Goal: Information Seeking & Learning: Compare options

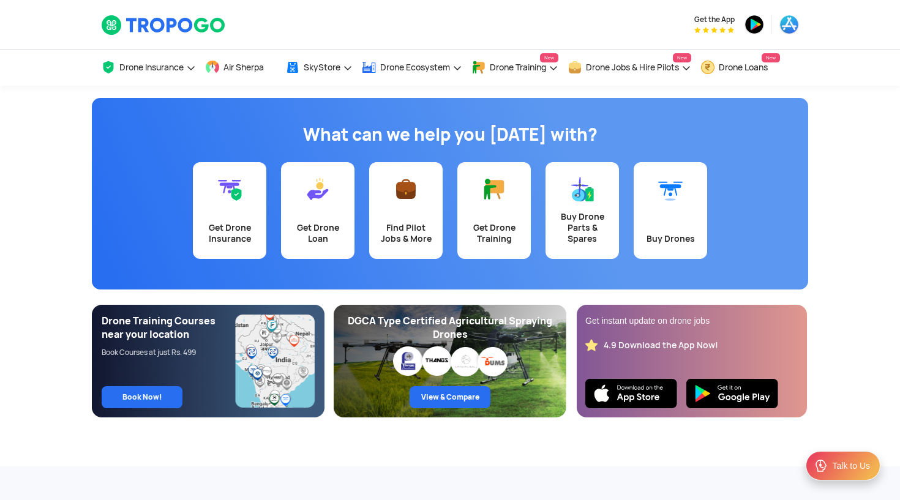
click at [672, 206] on link "Buy Drones" at bounding box center [670, 210] width 73 height 97
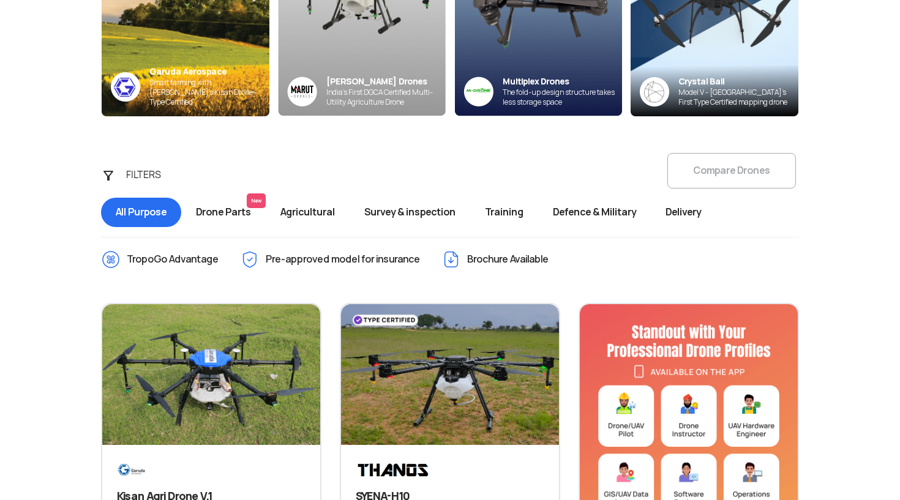
scroll to position [325, 0]
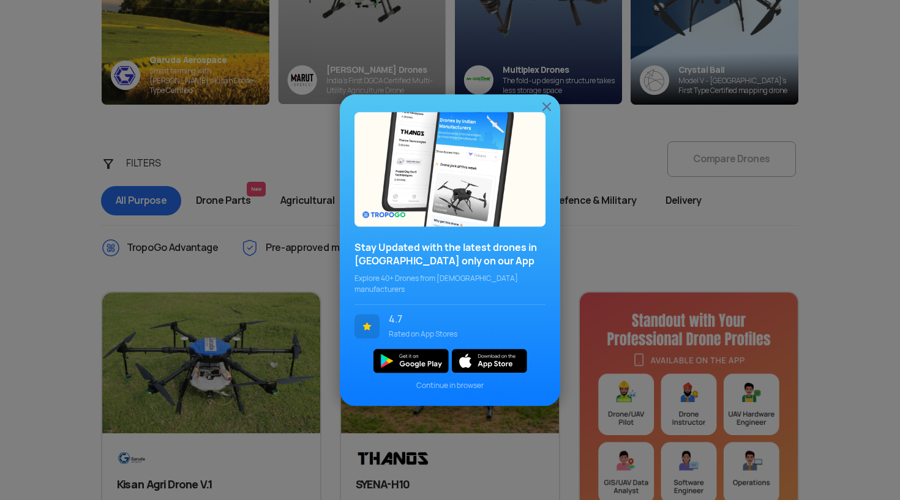
click at [545, 110] on img at bounding box center [547, 106] width 15 height 15
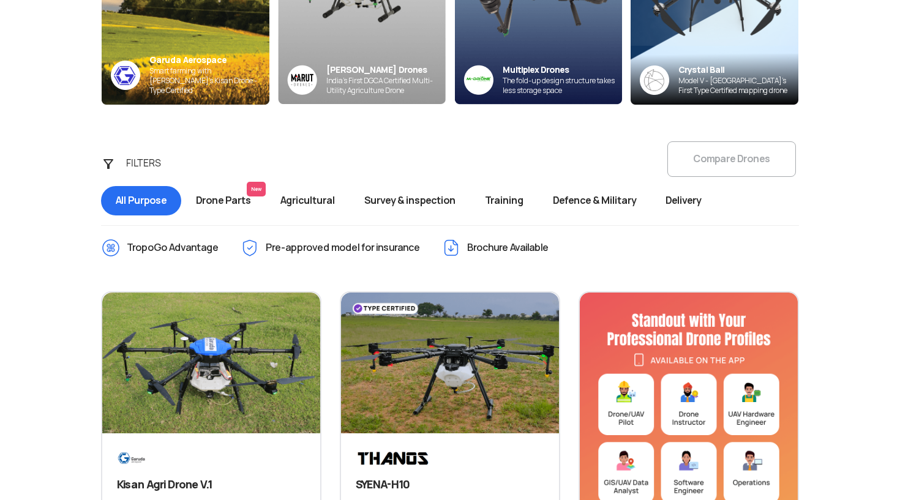
click at [416, 206] on span "Survey & inspection" at bounding box center [410, 200] width 121 height 29
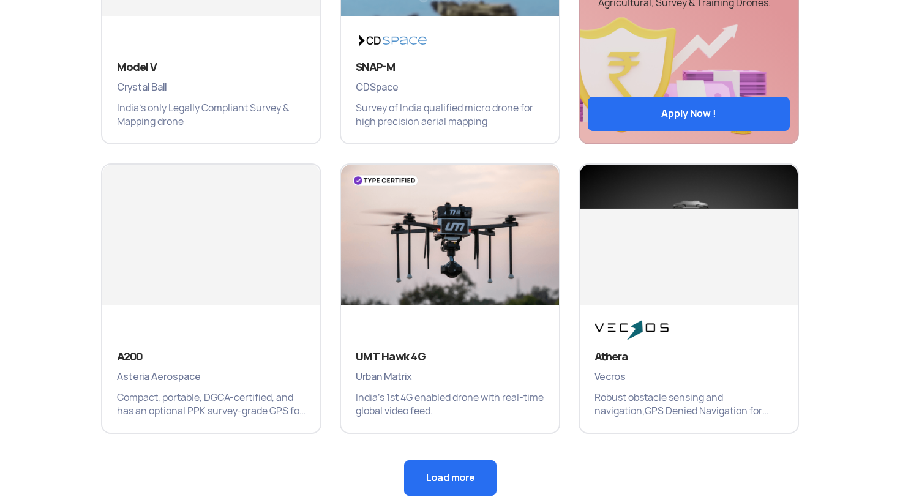
scroll to position [742, 0]
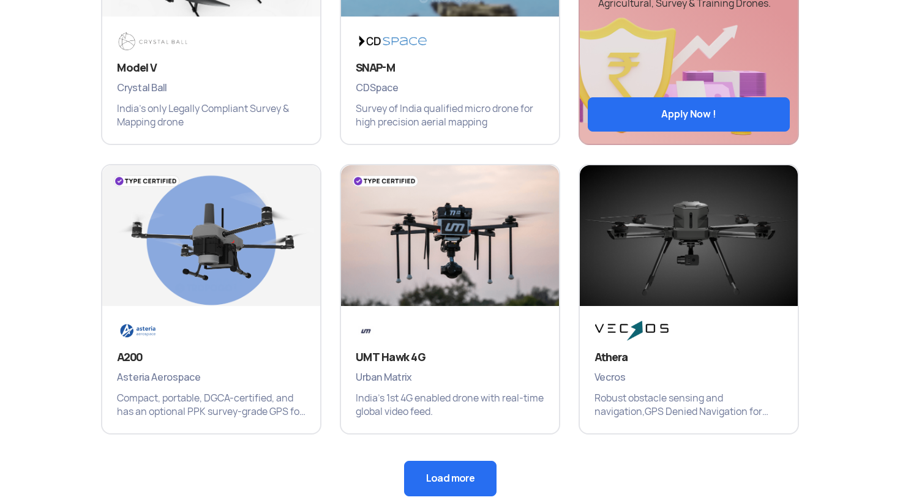
click at [454, 478] on button "Load more" at bounding box center [450, 479] width 92 height 36
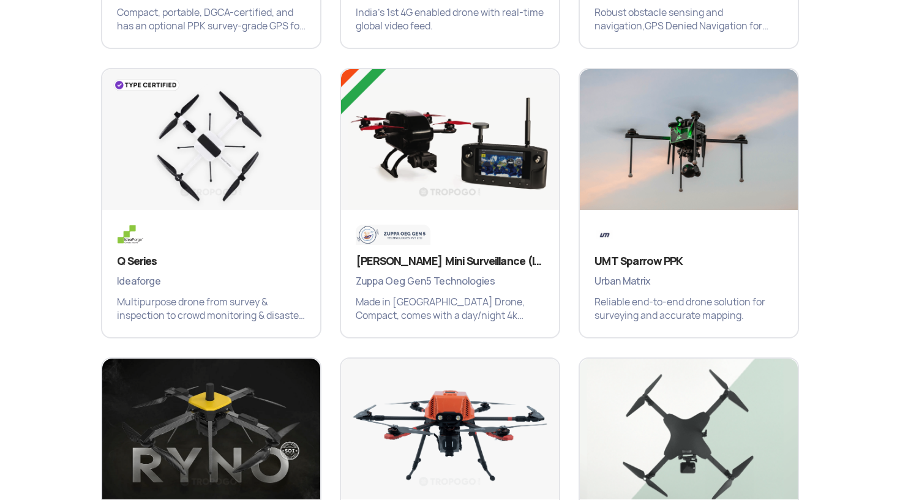
scroll to position [1131, 0]
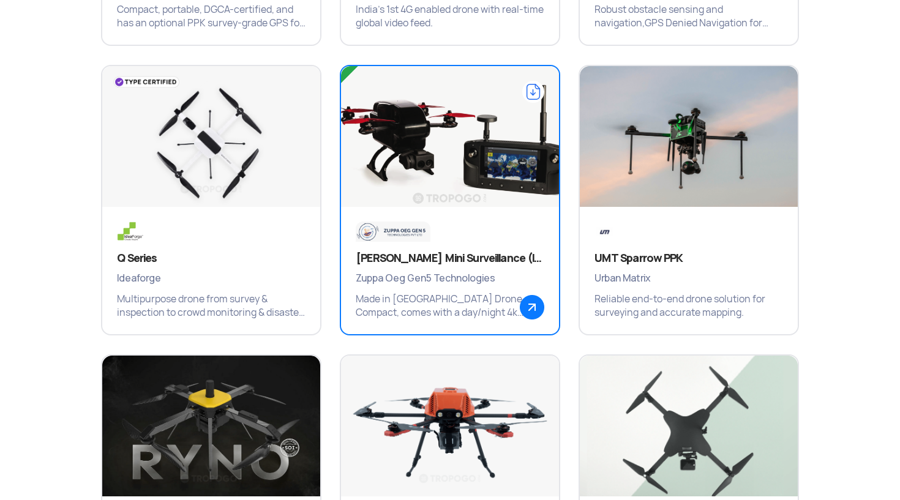
click at [375, 243] on div "[PERSON_NAME] Mini Surveillance (ISR) Zuppa Oeg Gen5 Technologies Made in [GEOG…" at bounding box center [450, 270] width 218 height 127
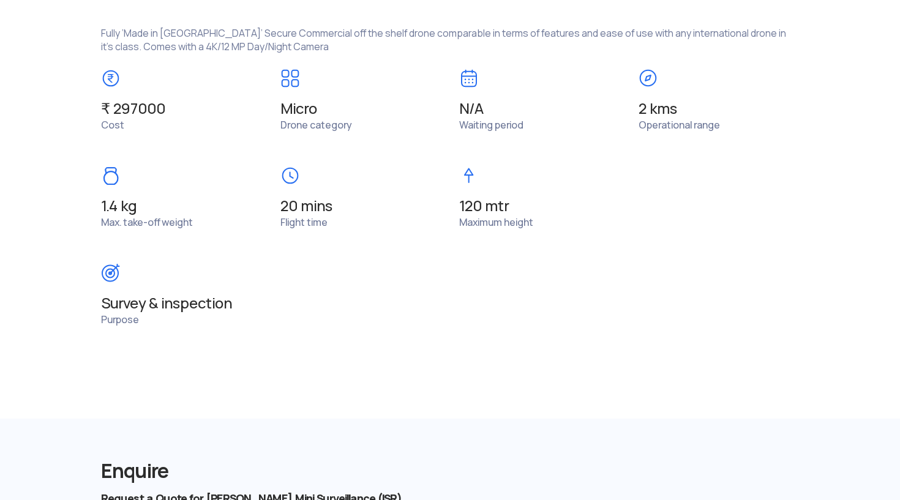
scroll to position [963, 0]
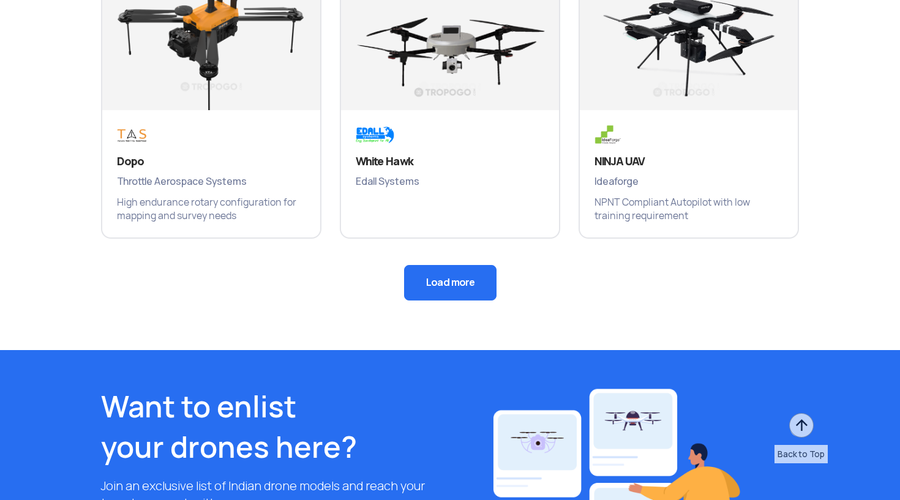
scroll to position [2066, 0]
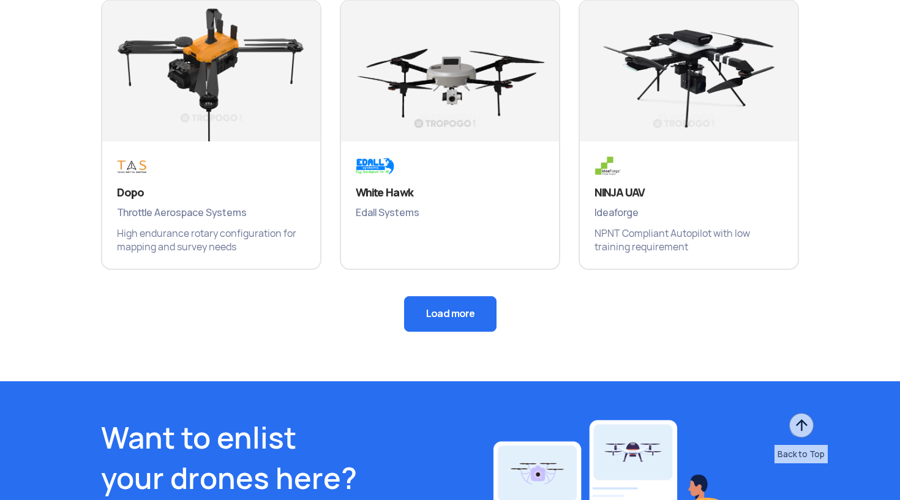
click at [426, 314] on button "Load more" at bounding box center [450, 314] width 92 height 36
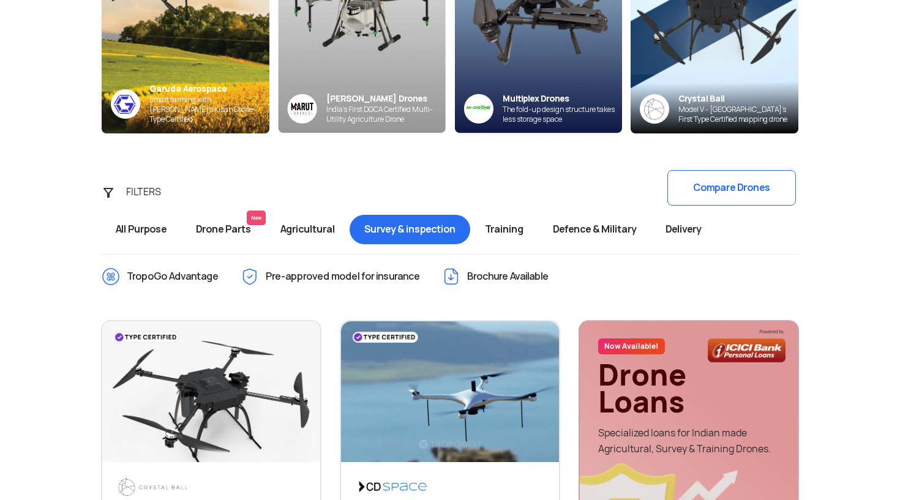
scroll to position [293, 0]
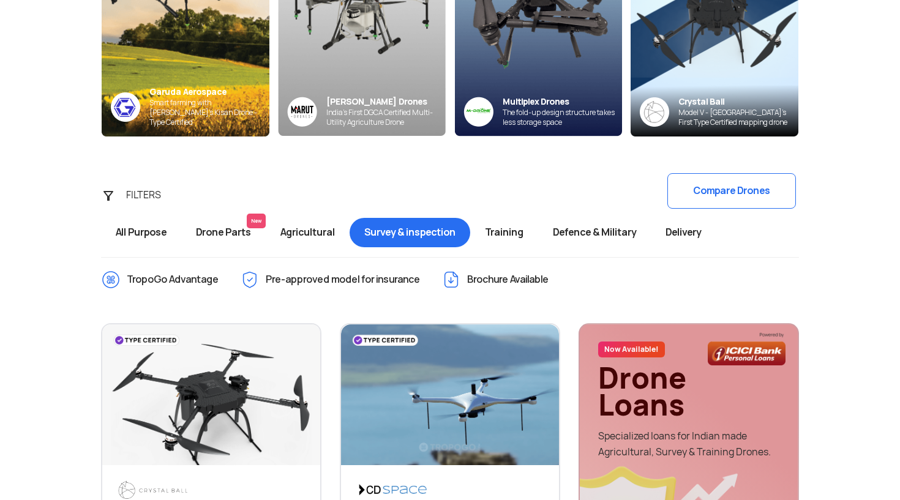
click at [167, 227] on span "All Purpose" at bounding box center [141, 232] width 80 height 29
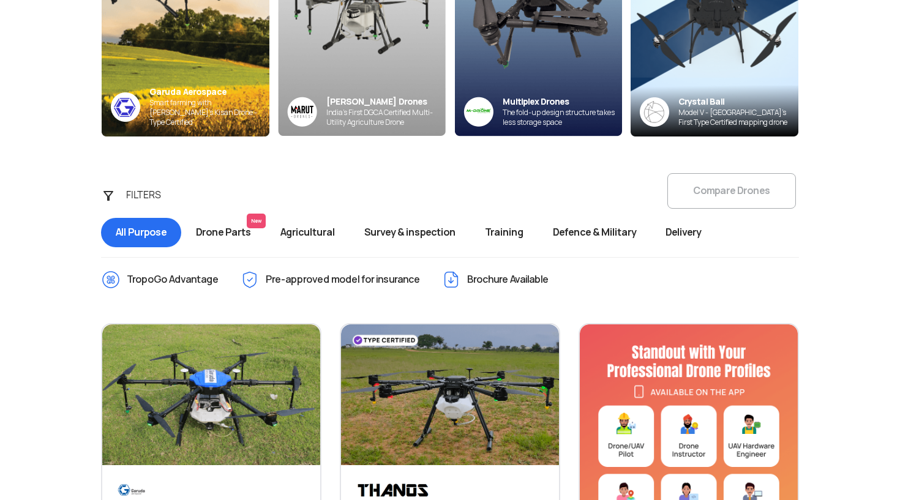
click at [729, 174] on div "FILTERS Compare Drones All Purpose Drone Parts New Agricultural Survey & inspec…" at bounding box center [450, 212] width 717 height 77
click at [721, 184] on div "FILTERS Compare Drones All Purpose Drone Parts New Agricultural Survey & inspec…" at bounding box center [450, 212] width 717 height 77
click at [349, 238] on span "Agricultural" at bounding box center [308, 232] width 84 height 29
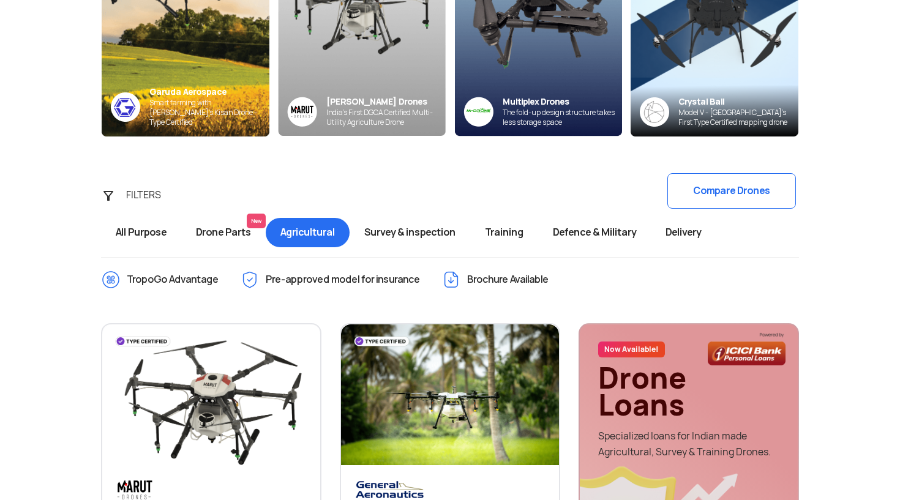
click at [432, 224] on span "Survey & inspection" at bounding box center [410, 232] width 121 height 29
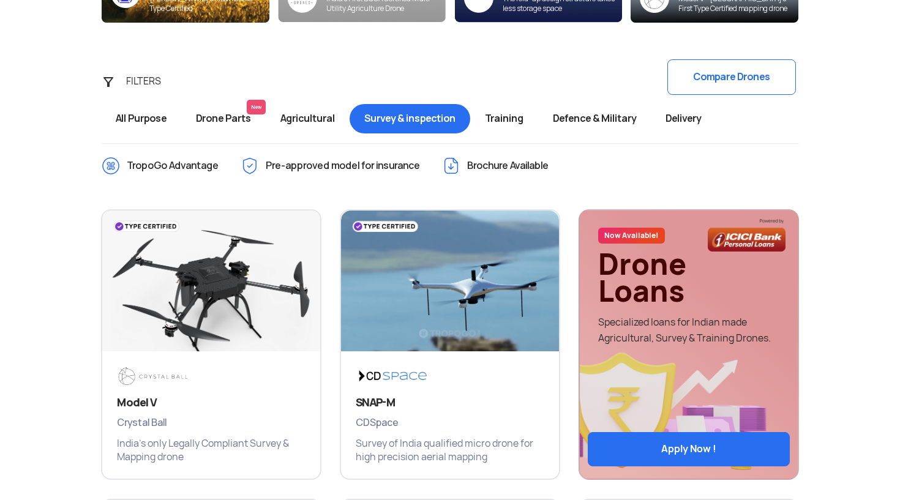
click at [720, 72] on button "Compare Drones" at bounding box center [732, 77] width 129 height 36
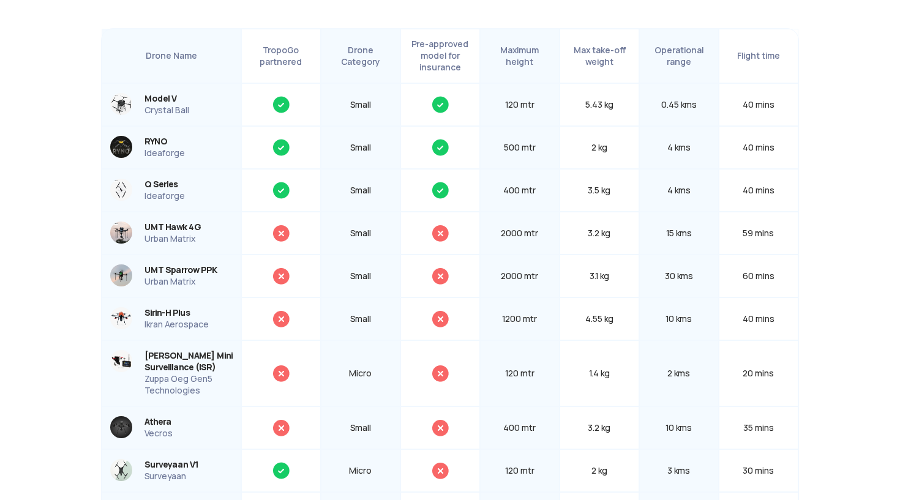
scroll to position [201, 0]
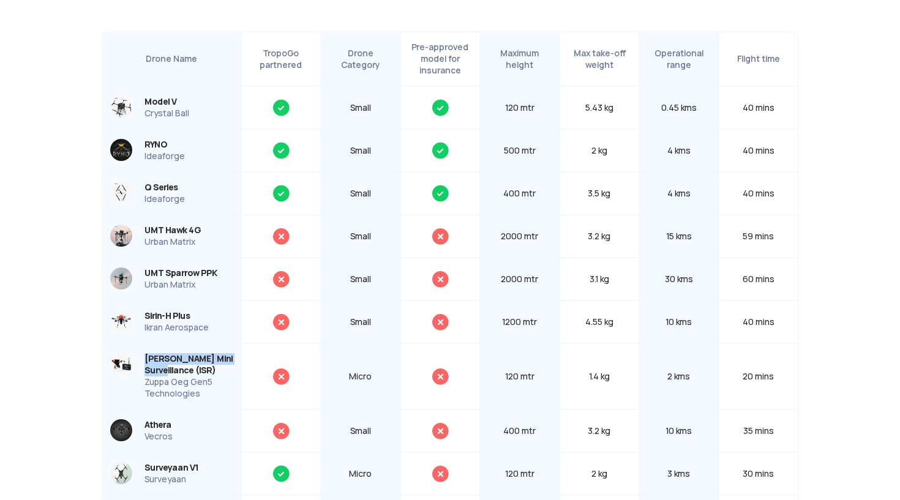
drag, startPoint x: 145, startPoint y: 361, endPoint x: 199, endPoint y: 369, distance: 55.0
click at [199, 369] on div "[PERSON_NAME] Mini Surveillance (ISR)" at bounding box center [189, 364] width 88 height 23
copy div "[PERSON_NAME] Mini Surveillance"
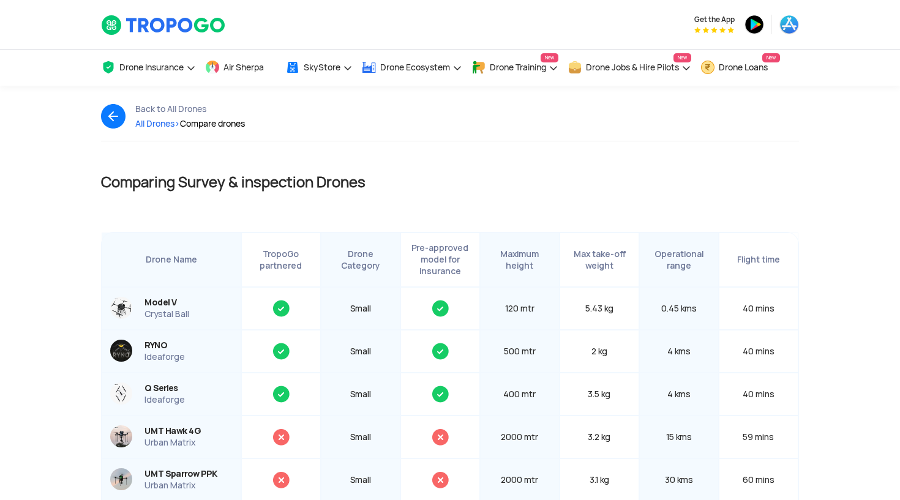
scroll to position [0, 0]
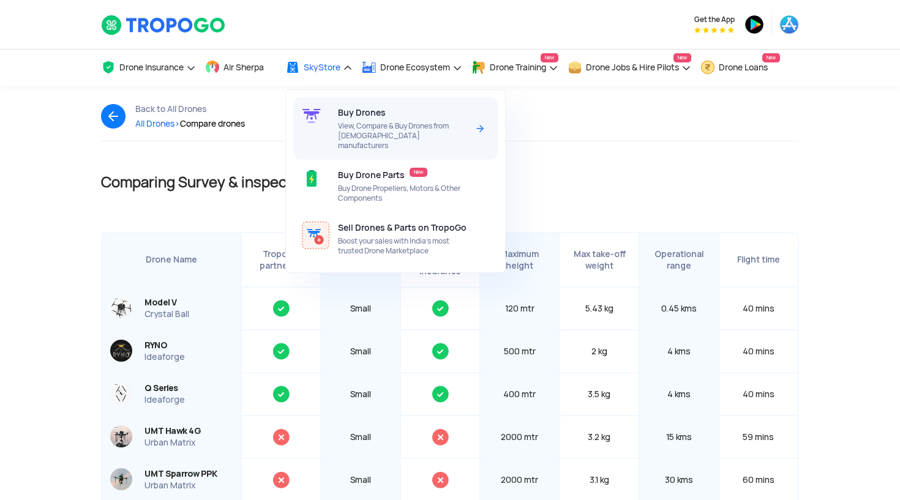
click at [357, 121] on div "Buy Drones View, Compare & Buy Drones from [DEMOGRAPHIC_DATA] manufacturers" at bounding box center [405, 128] width 134 height 62
click at [359, 115] on span "Buy Drones" at bounding box center [362, 113] width 48 height 10
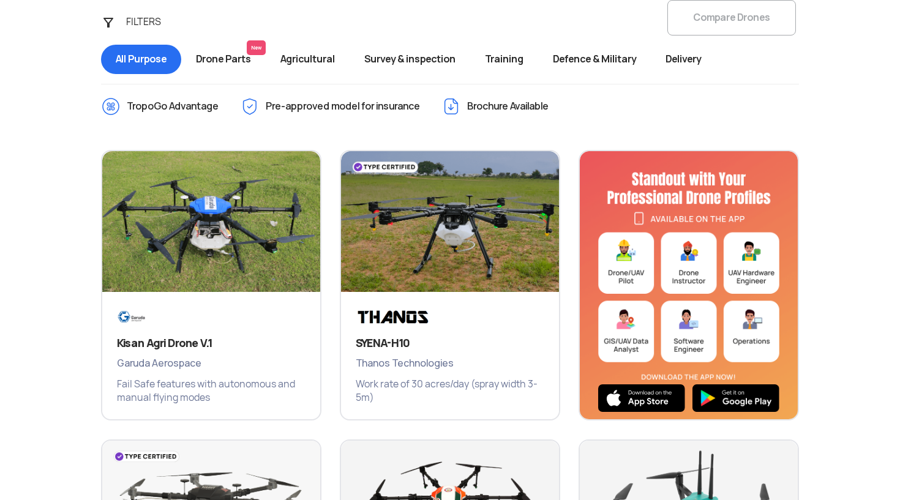
scroll to position [475, 0]
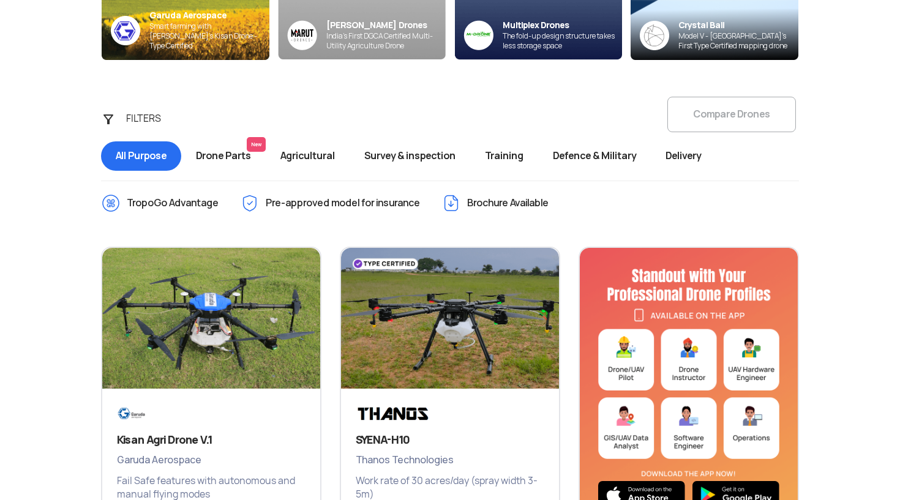
scroll to position [442, 0]
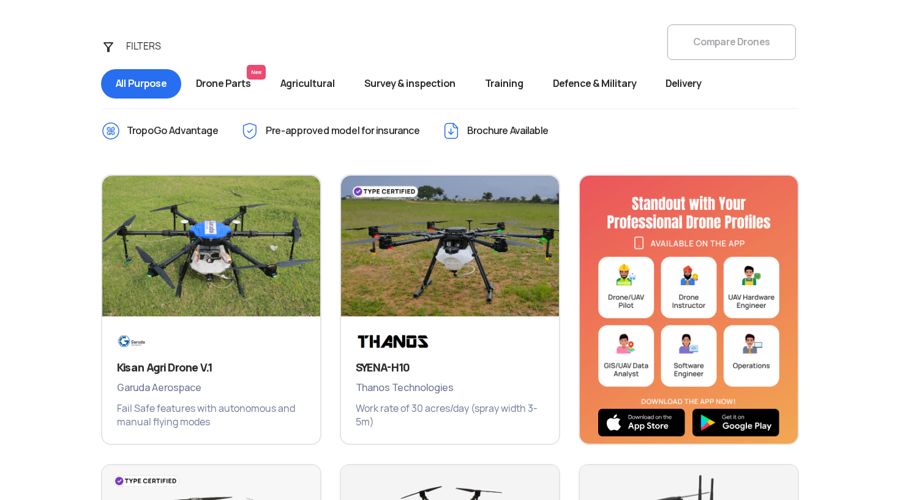
click at [238, 81] on span "Drone Parts New" at bounding box center [223, 83] width 85 height 29
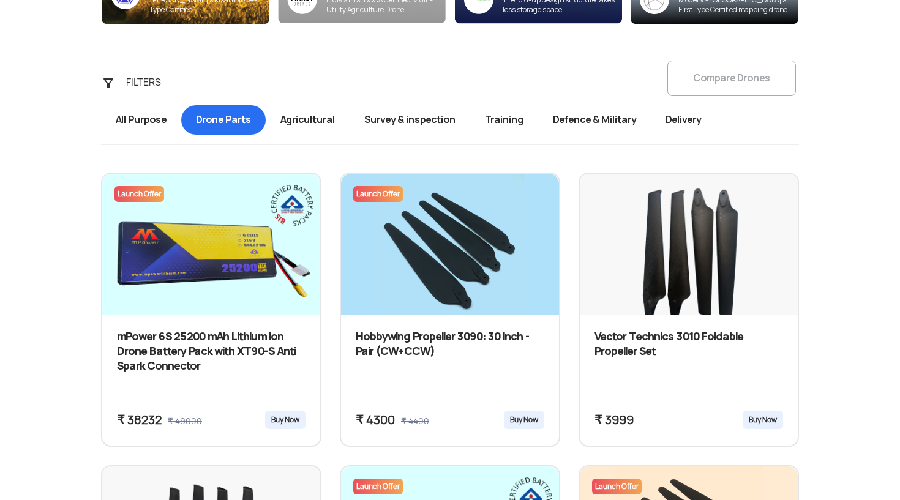
scroll to position [406, 0]
click at [322, 120] on span "Agricultural" at bounding box center [308, 119] width 84 height 29
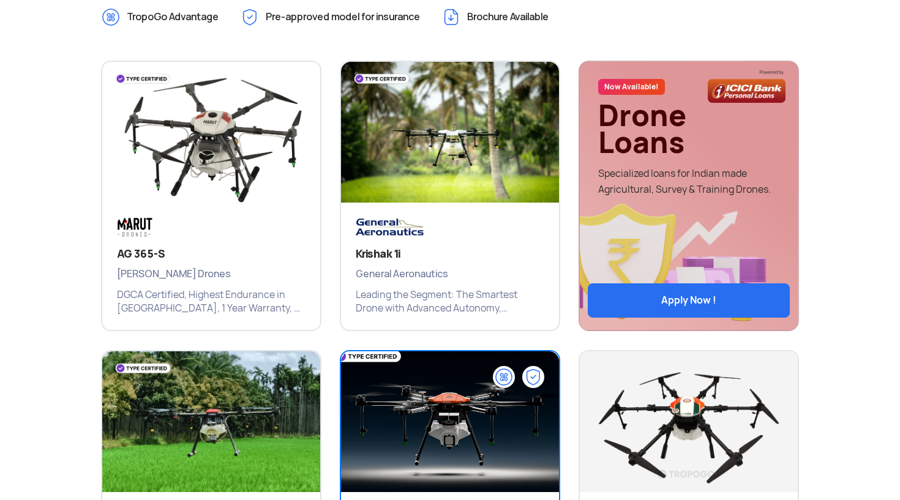
scroll to position [451, 0]
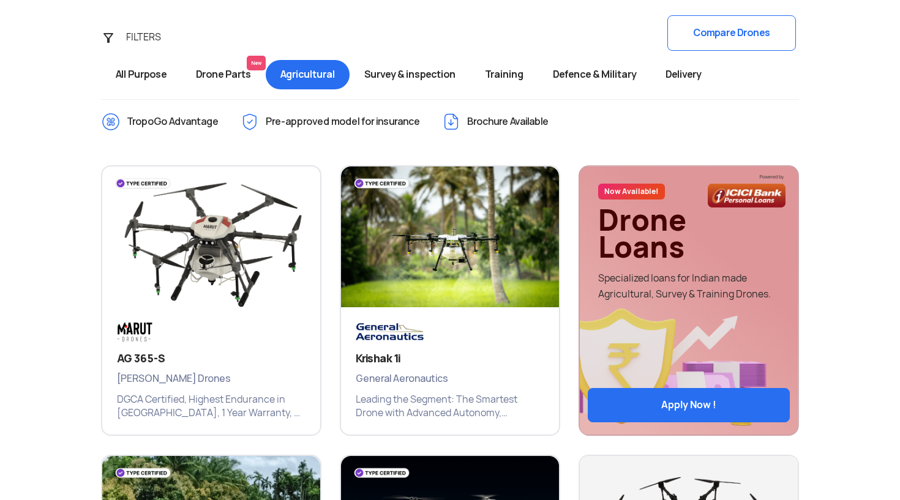
click at [399, 55] on div "FILTERS Compare Drones All Purpose Drone Parts New Agricultural Survey & inspec…" at bounding box center [450, 54] width 717 height 77
click at [399, 73] on span "Survey & inspection" at bounding box center [410, 74] width 121 height 29
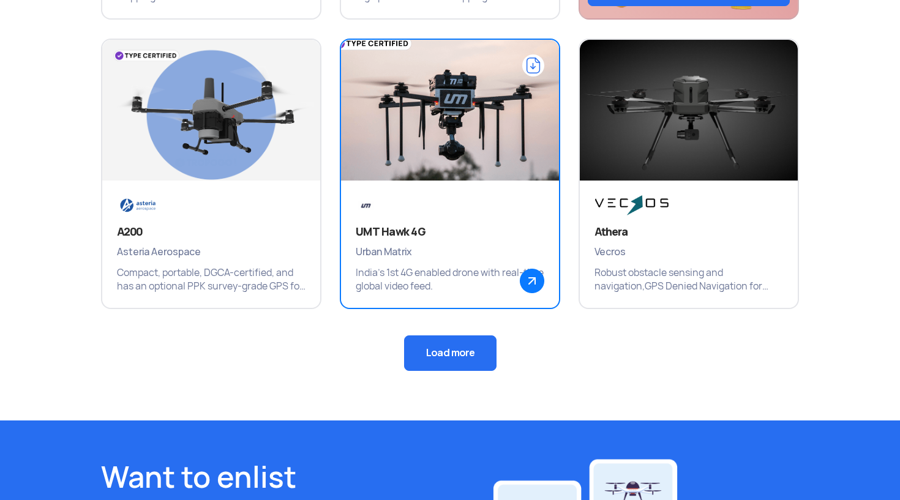
scroll to position [870, 0]
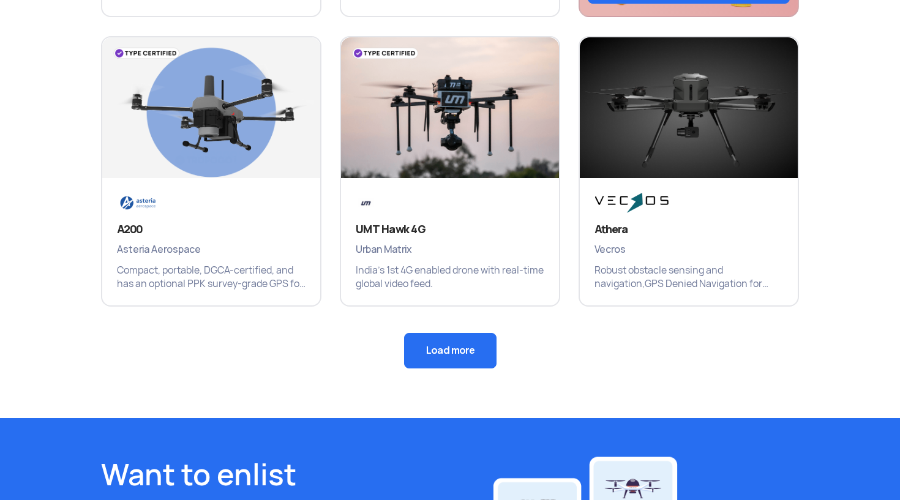
click at [442, 349] on button "Load more" at bounding box center [450, 351] width 92 height 36
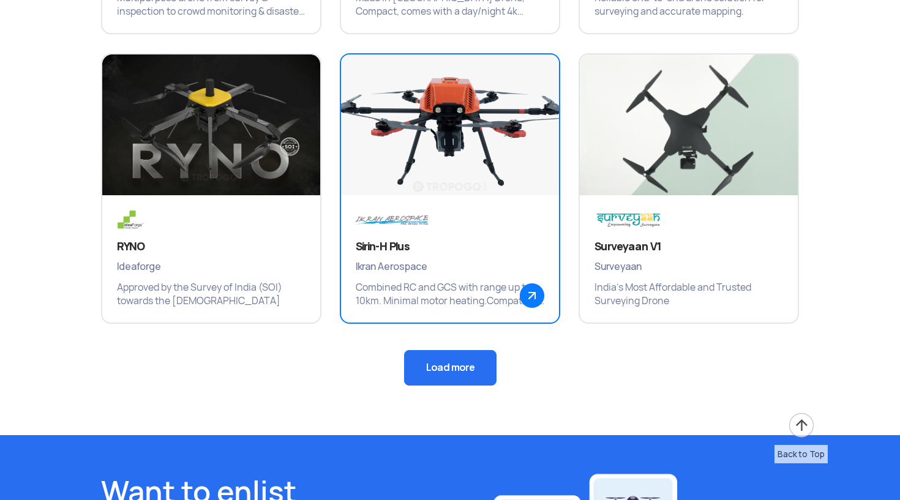
scroll to position [1435, 0]
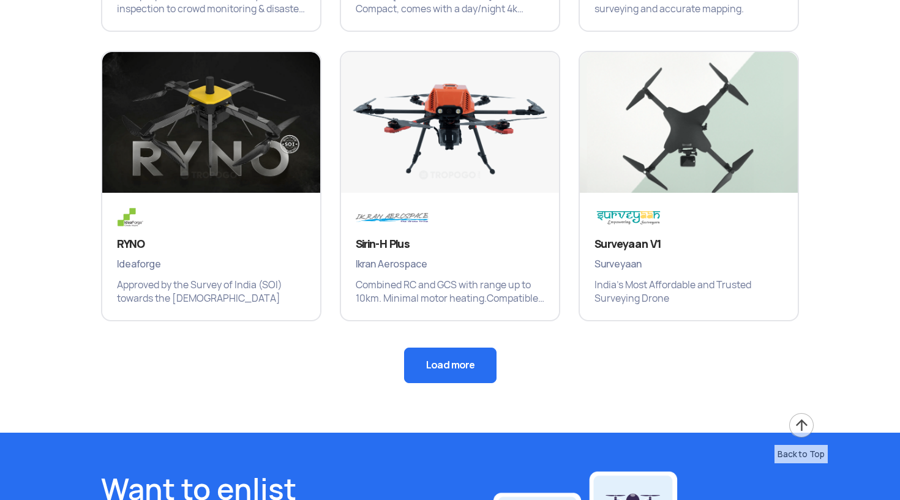
click at [442, 361] on button "Load more" at bounding box center [450, 366] width 92 height 36
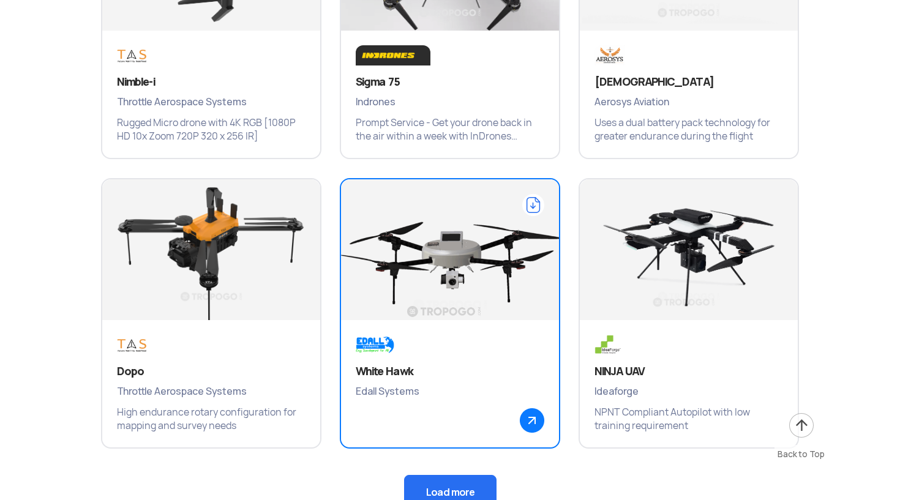
scroll to position [1945, 0]
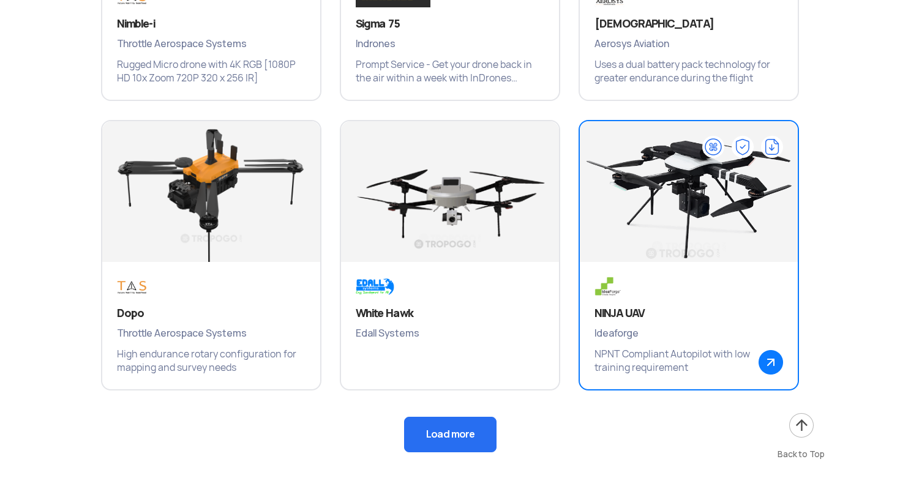
click at [611, 326] on span "Ideaforge" at bounding box center [689, 334] width 189 height 16
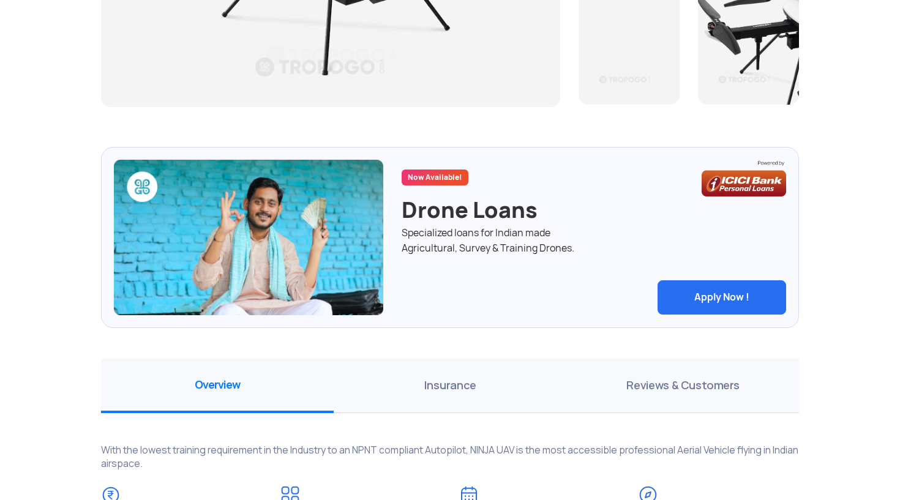
scroll to position [551, 0]
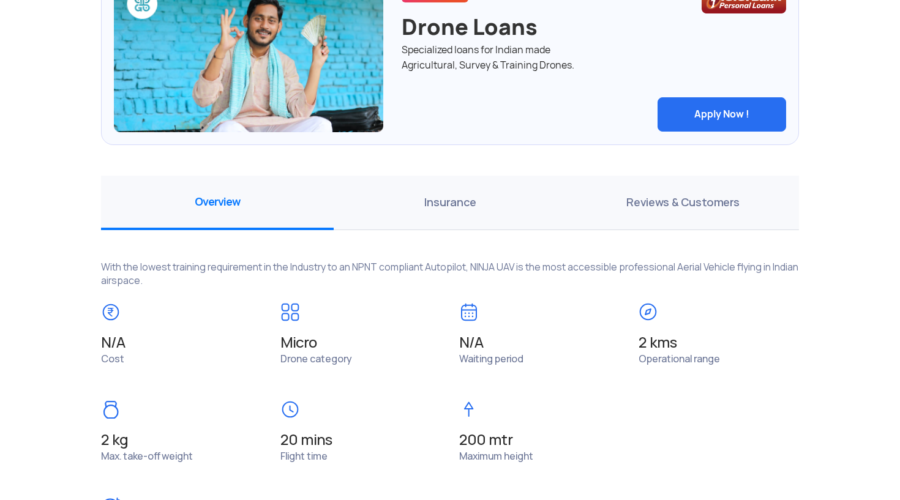
scroll to position [736, 0]
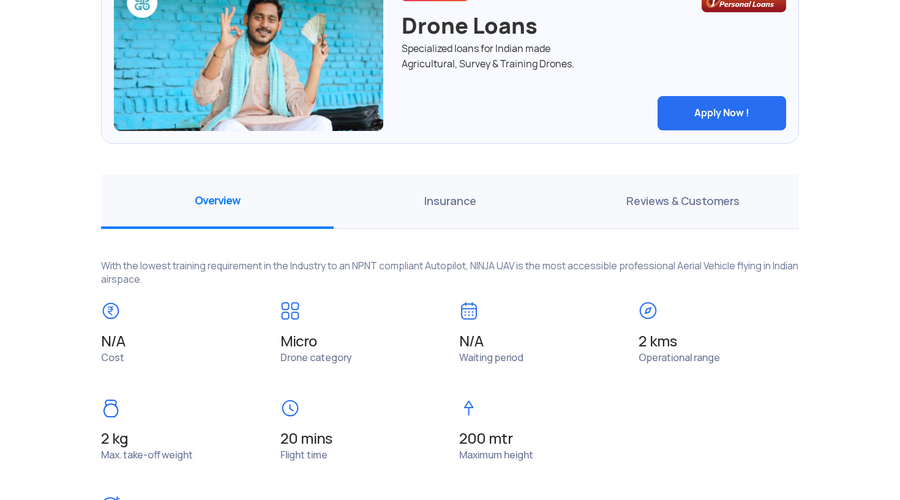
click at [702, 226] on span "Reviews & Customers" at bounding box center [682, 202] width 233 height 55
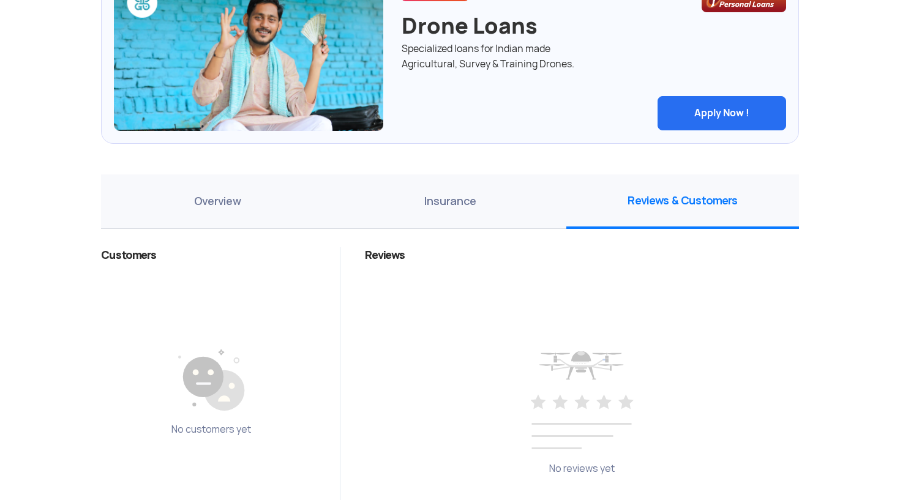
click at [288, 195] on span "Overview" at bounding box center [217, 202] width 233 height 55
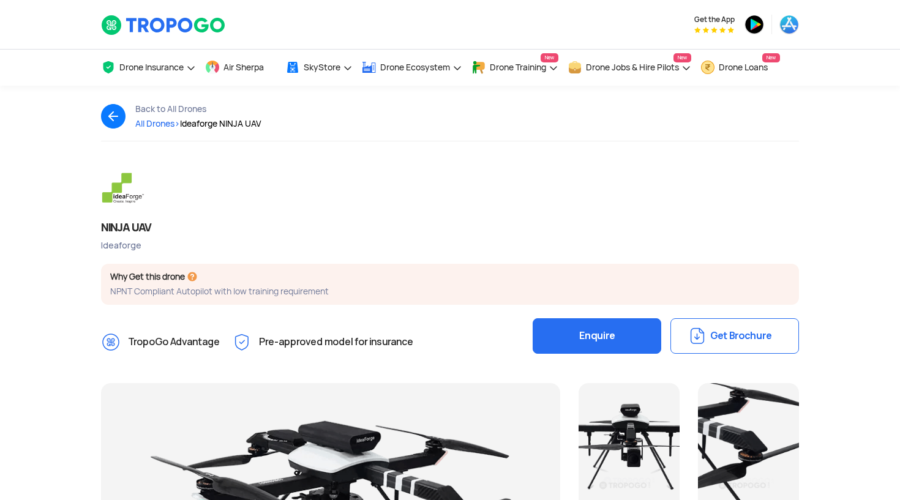
scroll to position [0, 0]
click at [101, 230] on div "NINJA UAV" at bounding box center [450, 227] width 698 height 15
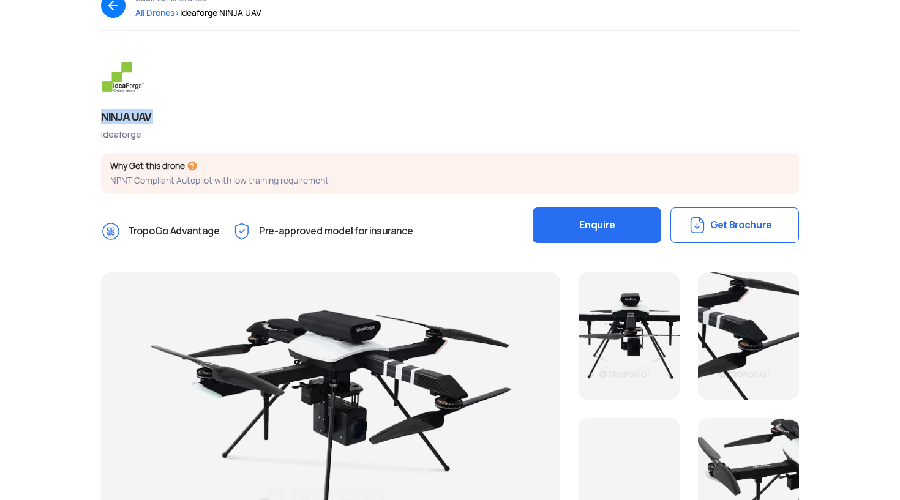
scroll to position [112, 0]
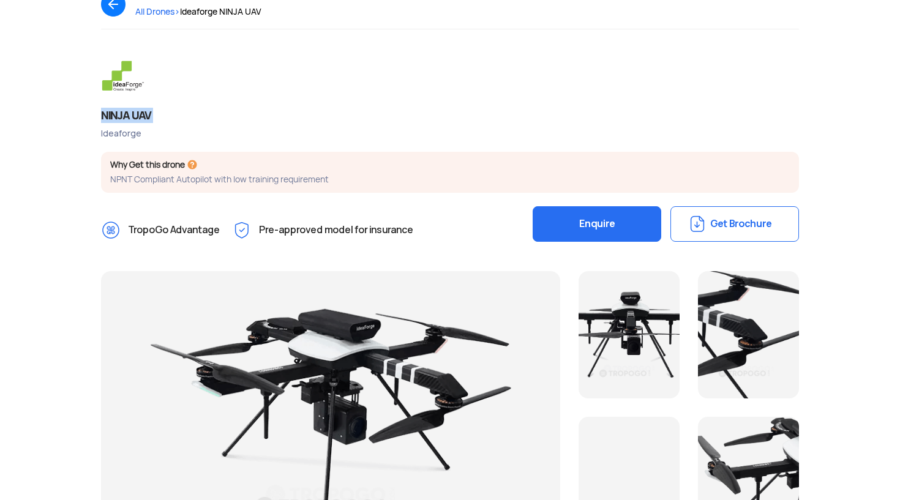
copy div "NINJA UAV"
